Goal: Find specific page/section: Find specific page/section

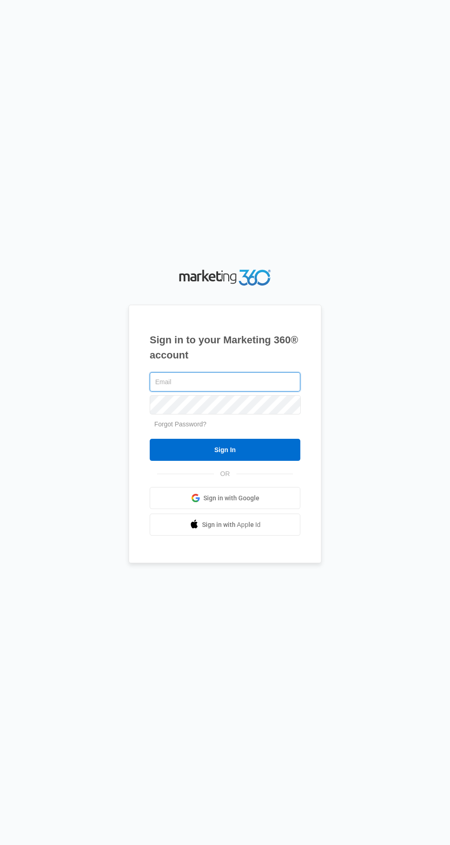
type input "[EMAIL_ADDRESS][DOMAIN_NAME]"
click at [150, 439] on input "Sign In" at bounding box center [225, 450] width 151 height 22
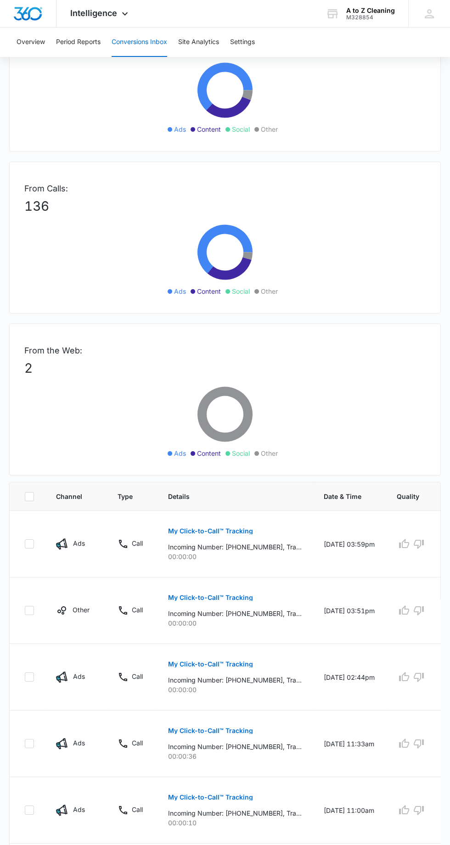
scroll to position [108, 0]
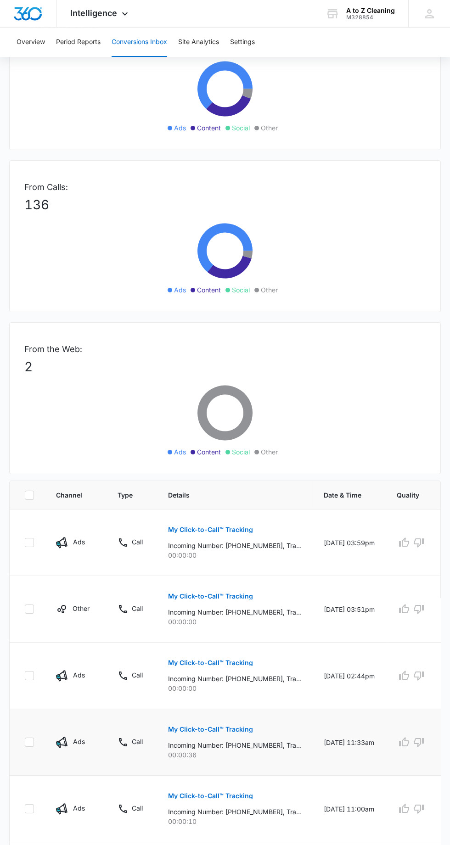
click at [245, 727] on p "My Click-to-Call™ Tracking" at bounding box center [210, 729] width 85 height 6
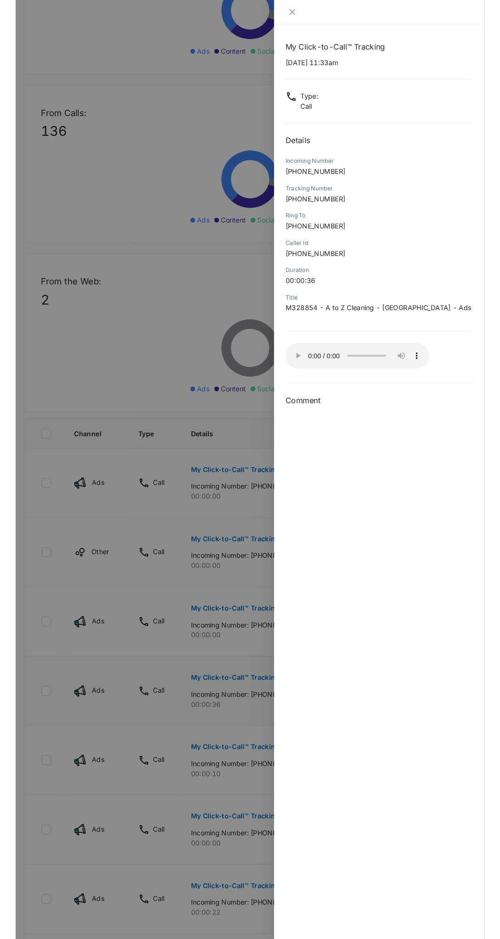
scroll to position [69, 0]
